Goal: Check status: Check status

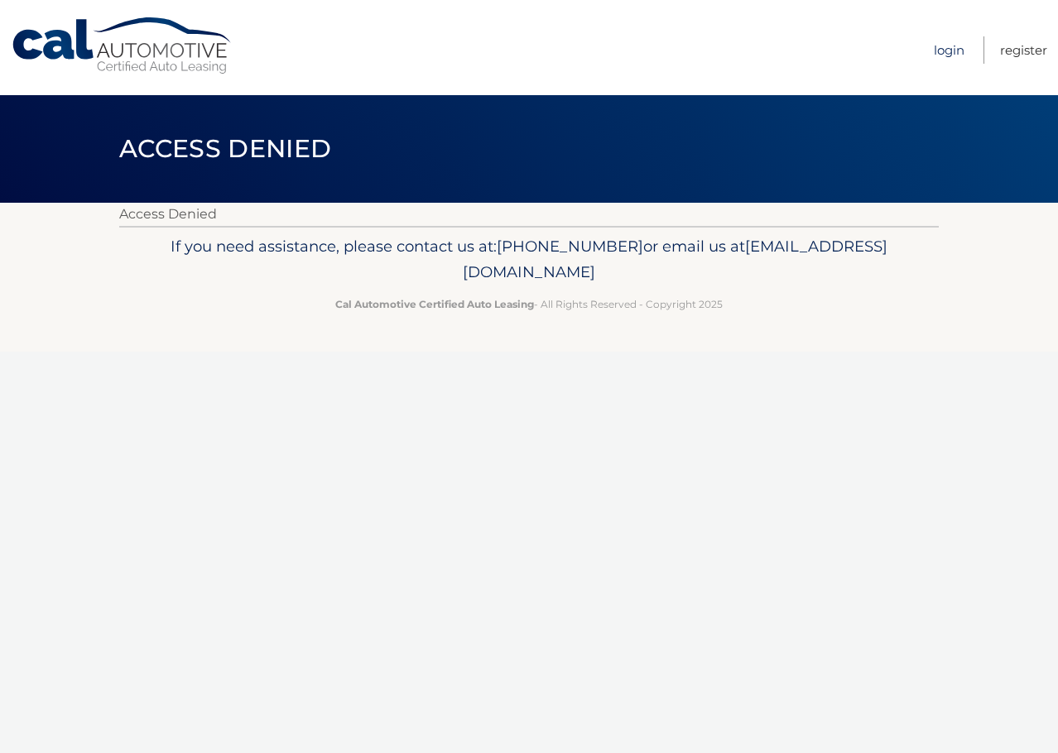
click at [950, 50] on link "Login" at bounding box center [948, 49] width 31 height 27
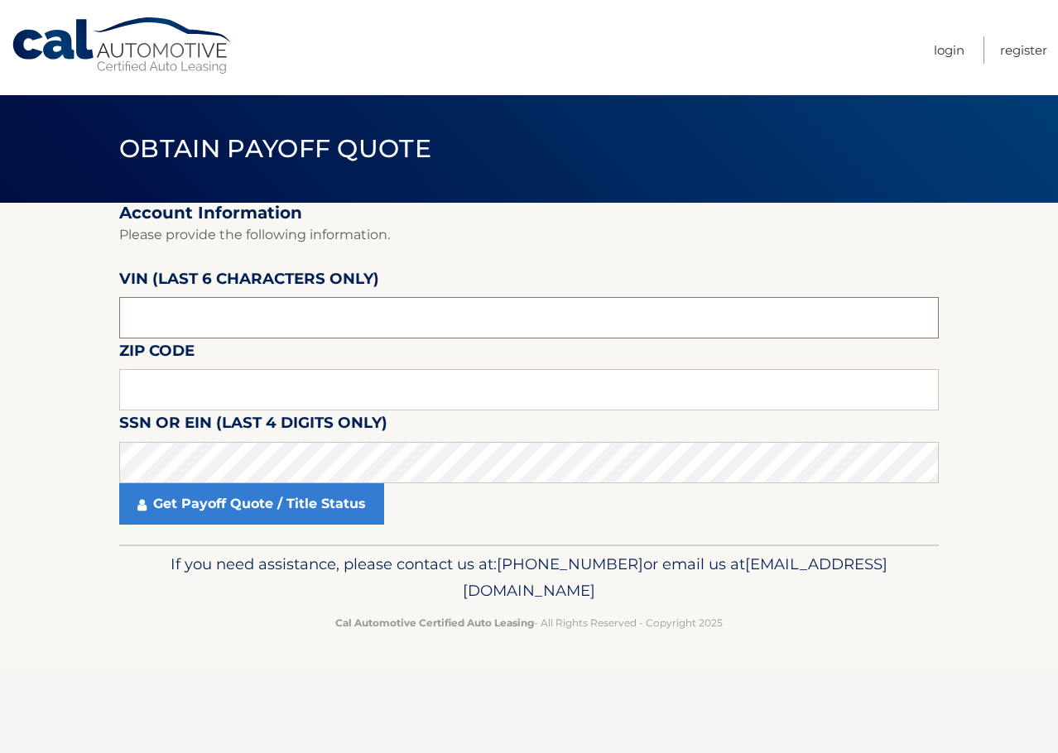
click at [237, 322] on input "text" at bounding box center [528, 317] width 819 height 41
drag, startPoint x: 288, startPoint y: 322, endPoint x: 62, endPoint y: 318, distance: 226.0
click at [62, 318] on section "Account Information Please provide the following information. [PERSON_NAME] (la…" at bounding box center [529, 374] width 1058 height 342
type input "303708"
click at [202, 381] on input "text" at bounding box center [528, 389] width 819 height 41
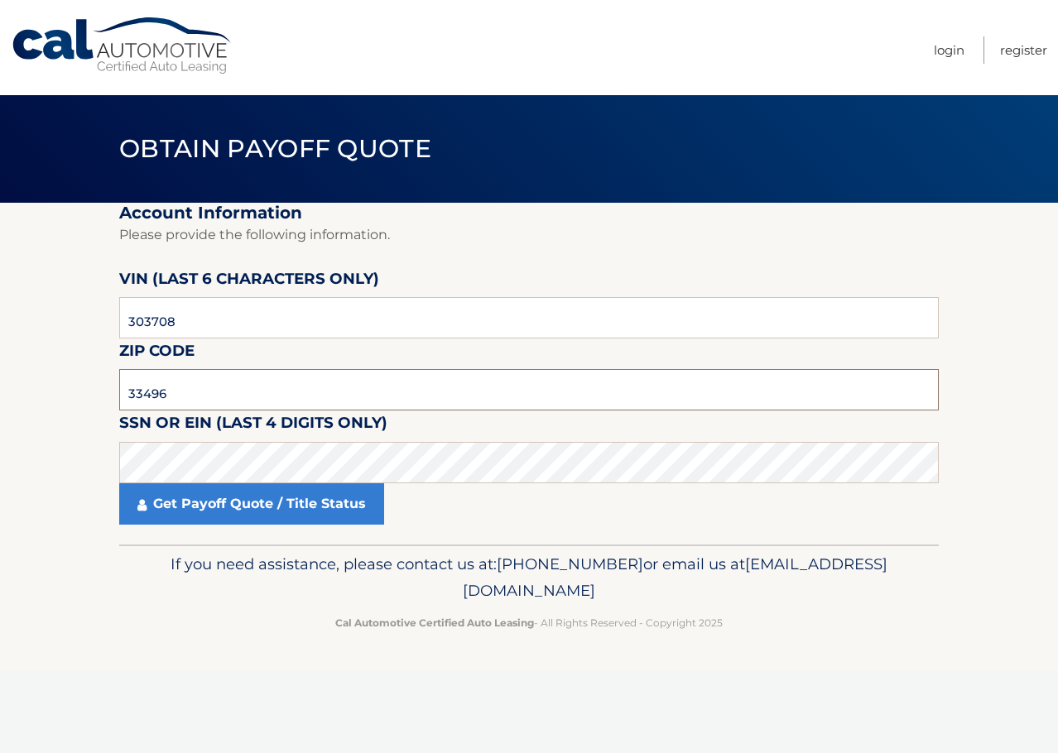
type input "33496"
